Goal: Find specific page/section: Find specific page/section

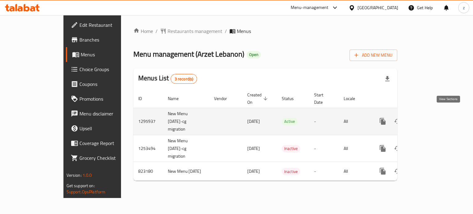
click at [431, 118] on icon "enhanced table" at bounding box center [427, 121] width 7 height 7
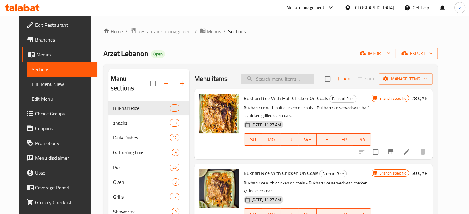
click at [281, 78] on input "search" at bounding box center [277, 79] width 73 height 11
paste input "Bukhari rice with chicken on coals"
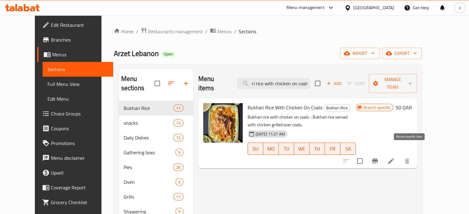
type input "Bukhari rice with chicken on coals"
click at [378, 157] on icon "Branch-specific-item" at bounding box center [374, 160] width 7 height 7
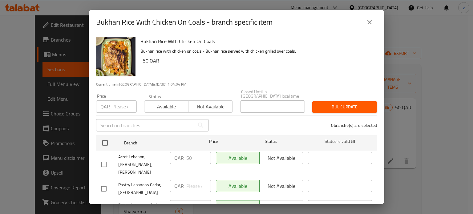
click at [372, 26] on icon "close" at bounding box center [369, 21] width 7 height 7
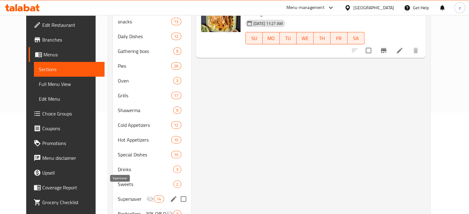
scroll to position [148, 0]
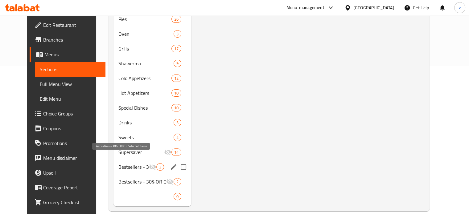
click at [118, 163] on span "Bestsellers - 30% Off On Selected Items" at bounding box center [133, 166] width 31 height 7
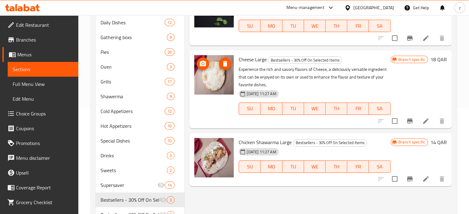
scroll to position [148, 0]
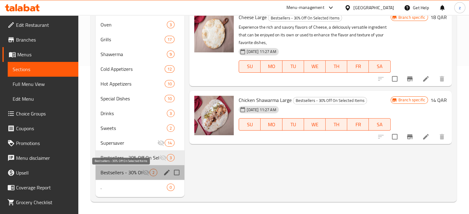
click at [132, 174] on span "Bestsellers - 30% Off On Selected Items" at bounding box center [121, 172] width 42 height 7
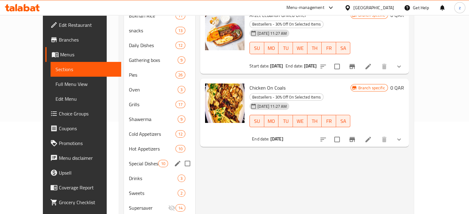
scroll to position [148, 0]
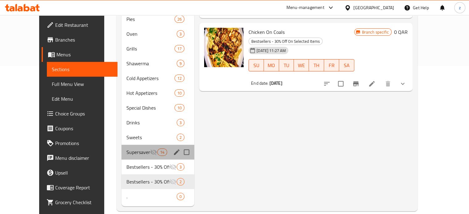
click at [121, 146] on div "Supersaver 14" at bounding box center [157, 152] width 73 height 15
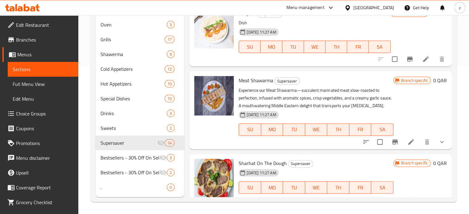
scroll to position [646, 0]
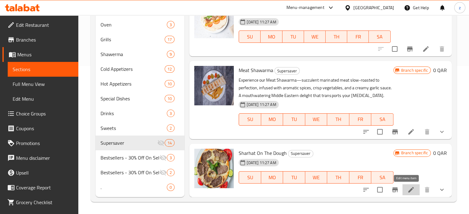
click at [407, 188] on icon at bounding box center [410, 189] width 7 height 7
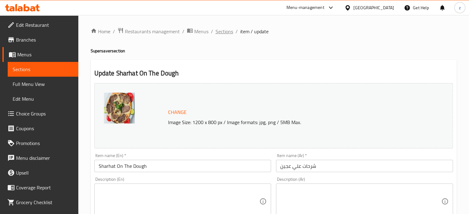
click at [221, 29] on span "Sections" at bounding box center [224, 31] width 18 height 7
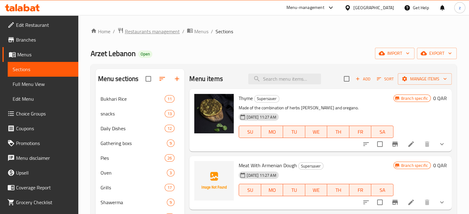
click at [147, 31] on span "Restaurants management" at bounding box center [152, 31] width 55 height 7
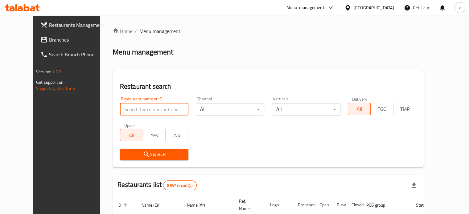
click at [130, 111] on input "search" at bounding box center [154, 109] width 68 height 12
paste input "BARANYOSH"
type input "BARANYOSH"
click button "Search" at bounding box center [154, 154] width 68 height 11
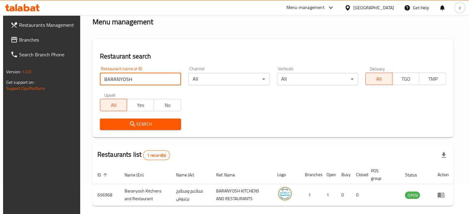
scroll to position [55, 0]
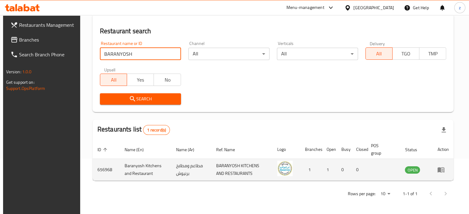
click at [443, 169] on icon "enhanced table" at bounding box center [442, 170] width 2 height 2
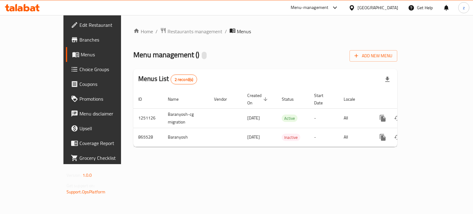
click at [80, 39] on span "Branches" at bounding box center [109, 39] width 58 height 7
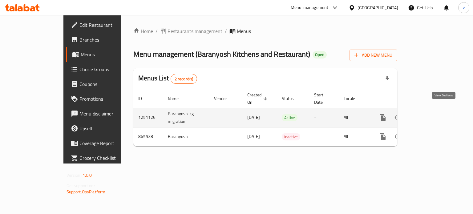
click at [431, 114] on icon "enhanced table" at bounding box center [427, 117] width 7 height 7
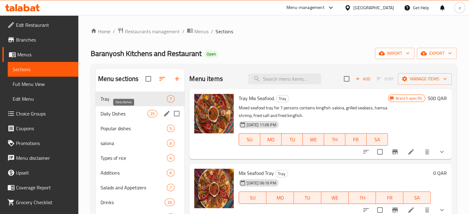
click at [138, 115] on span "Daily Dishes" at bounding box center [123, 113] width 47 height 7
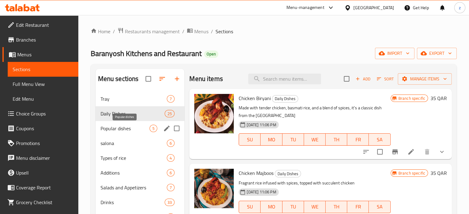
click at [134, 127] on span "Popular dishes" at bounding box center [124, 128] width 49 height 7
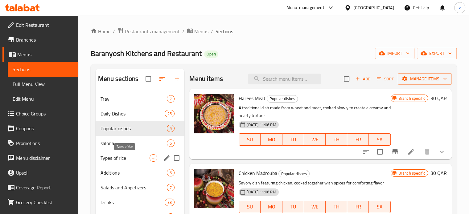
click at [126, 146] on span "salona" at bounding box center [133, 143] width 67 height 7
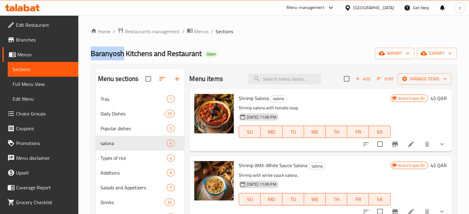
drag, startPoint x: 91, startPoint y: 56, endPoint x: 122, endPoint y: 53, distance: 31.9
click at [122, 53] on span "Baranyosh Kitchens and Restaurant" at bounding box center [146, 54] width 111 height 14
copy span "Baranyosh"
click at [155, 30] on span "Restaurants management" at bounding box center [152, 31] width 55 height 7
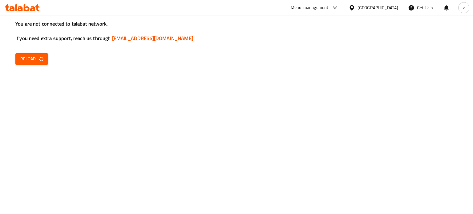
click at [30, 55] on button "Reload" at bounding box center [31, 58] width 33 height 11
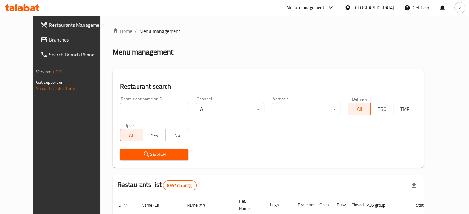
click at [149, 108] on input "search" at bounding box center [154, 109] width 68 height 12
paste input "Baranyosh"
type input "Baranyosh"
click button "Search" at bounding box center [154, 154] width 68 height 11
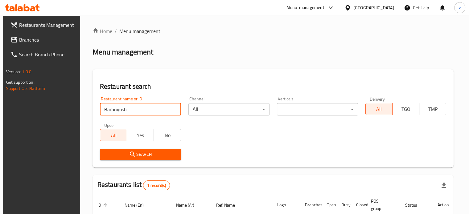
scroll to position [55, 0]
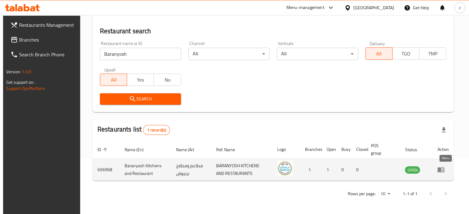
click at [448, 169] on link "enhanced table" at bounding box center [442, 169] width 11 height 7
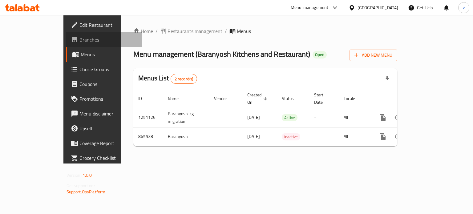
click at [80, 39] on span "Branches" at bounding box center [109, 39] width 58 height 7
